Goal: Information Seeking & Learning: Learn about a topic

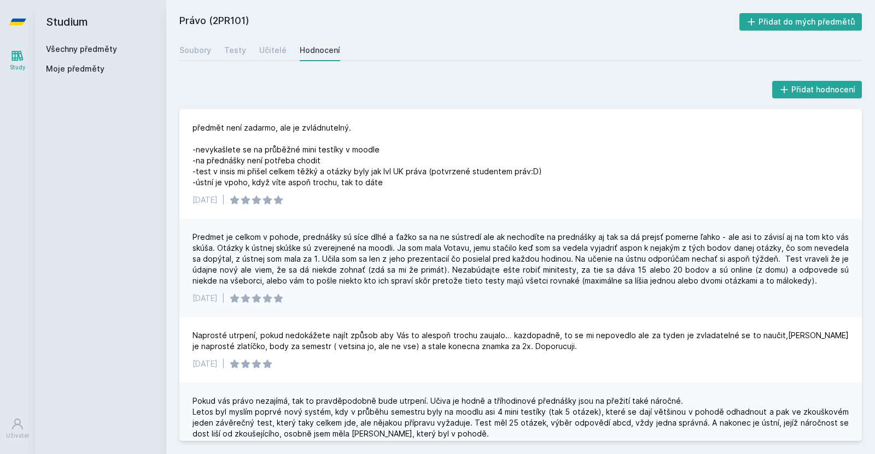
click at [78, 46] on link "Všechny předměty" at bounding box center [81, 48] width 71 height 9
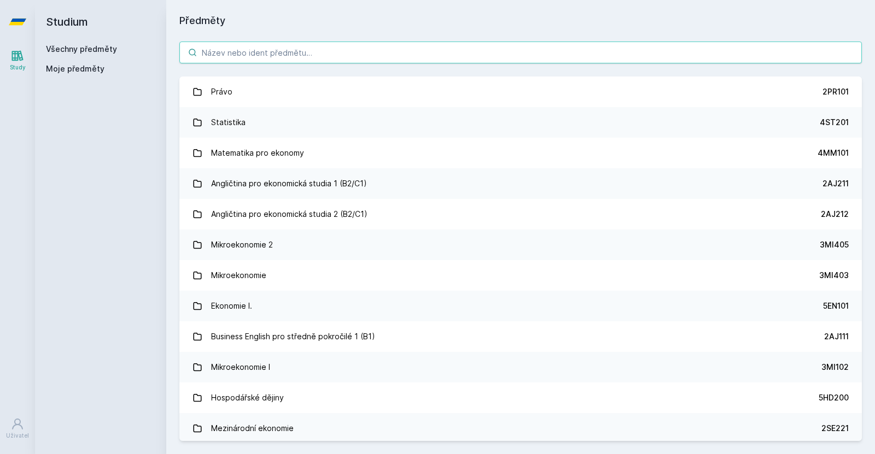
click at [301, 55] on input "search" at bounding box center [520, 53] width 682 height 22
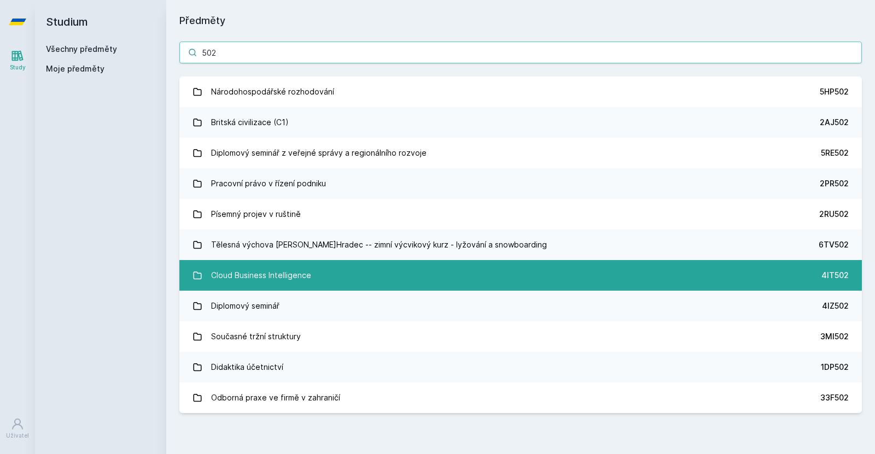
type input "502"
click at [376, 261] on link "Cloud Business Intelligence 4IT502" at bounding box center [520, 275] width 682 height 31
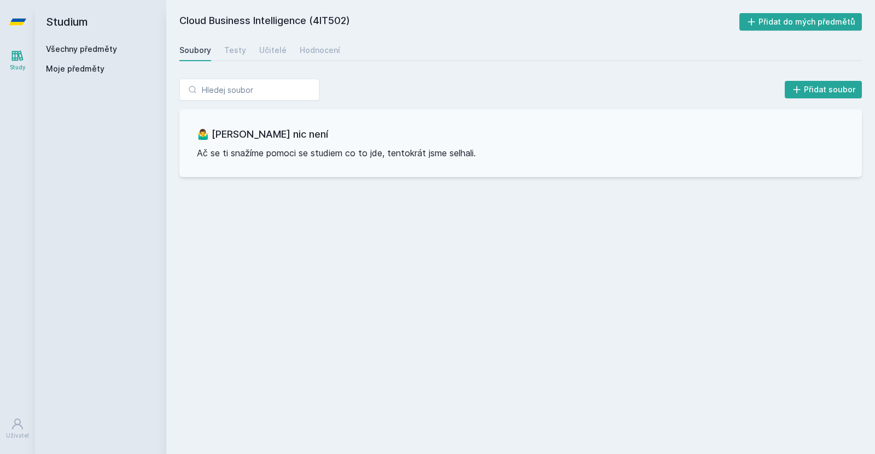
click at [74, 49] on link "Všechny předměty" at bounding box center [81, 48] width 71 height 9
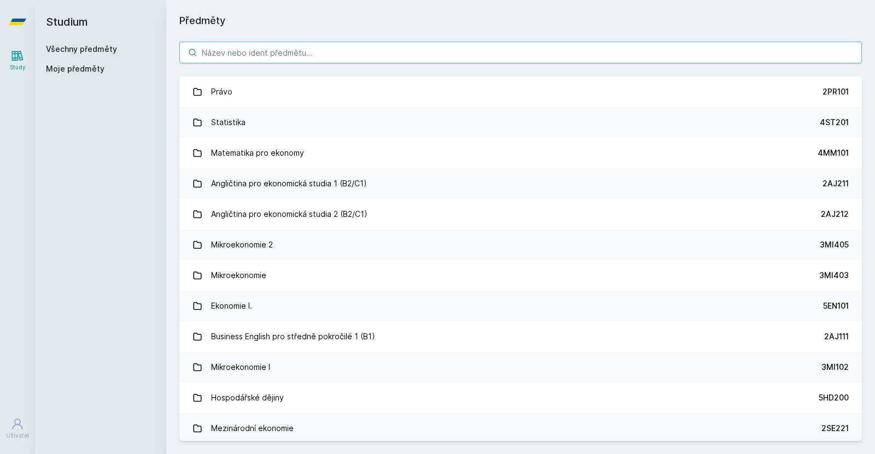
click at [288, 55] on input "search" at bounding box center [520, 53] width 682 height 22
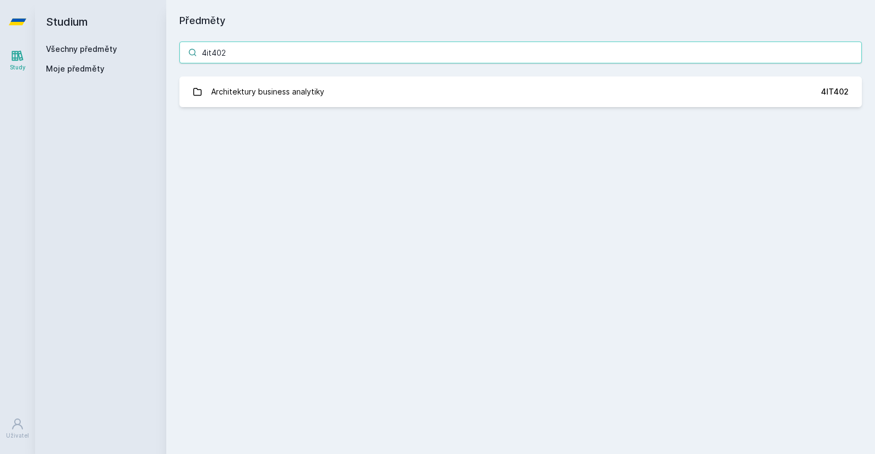
type input "4it402"
click at [303, 75] on div "4it402 Architektury business analytiky 4IT402 Jejda, něco se pokazilo." at bounding box center [520, 74] width 709 height 92
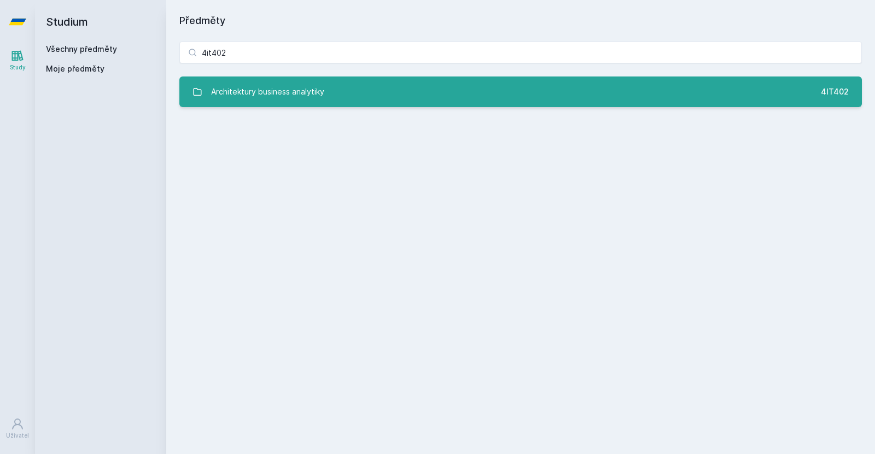
click at [296, 96] on div "Architektury business analytiky" at bounding box center [267, 92] width 113 height 22
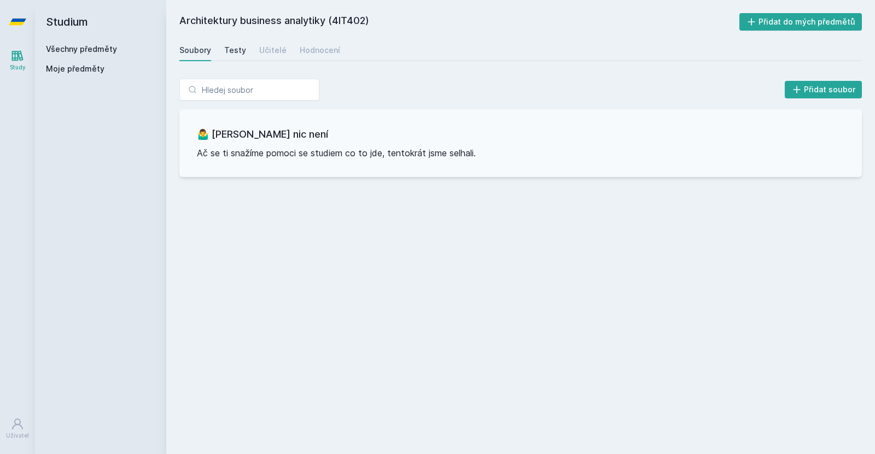
click at [230, 57] on link "Testy" at bounding box center [235, 50] width 22 height 22
click at [319, 42] on link "Hodnocení" at bounding box center [320, 50] width 40 height 22
